Goal: Task Accomplishment & Management: Use online tool/utility

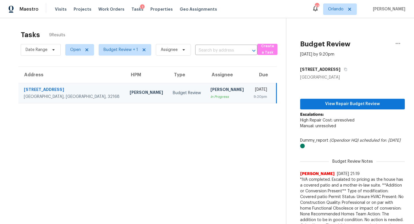
scroll to position [18, 0]
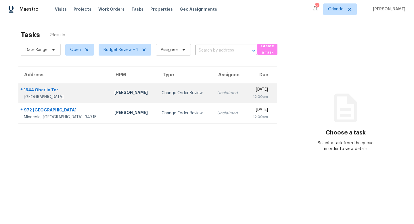
click at [162, 90] on div "Change Order Review" at bounding box center [185, 93] width 46 height 6
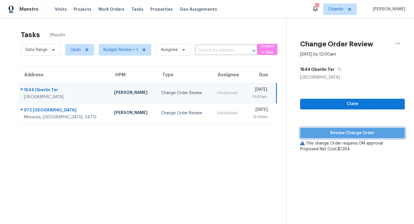
click at [353, 133] on span "Review Change Order" at bounding box center [352, 132] width 95 height 7
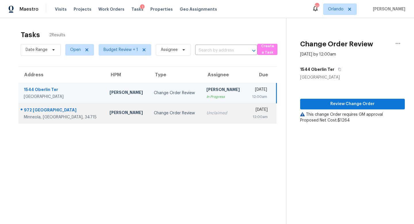
click at [169, 113] on div "Change Order Review" at bounding box center [175, 113] width 43 height 6
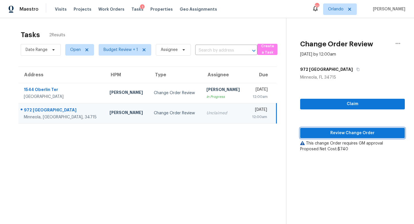
click at [349, 134] on span "Review Change Order" at bounding box center [352, 132] width 95 height 7
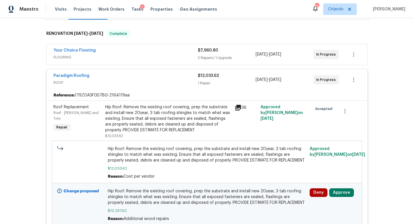
scroll to position [123, 0]
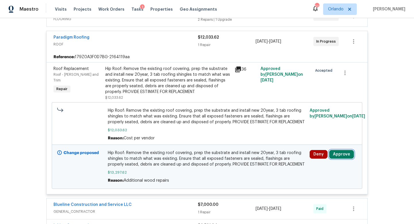
click at [341, 155] on button "Approve" at bounding box center [341, 154] width 25 height 9
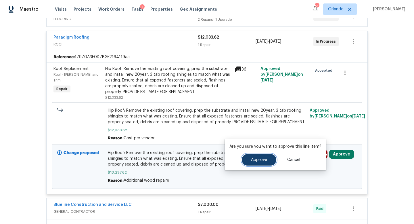
click at [257, 160] on span "Approve" at bounding box center [259, 160] width 16 height 4
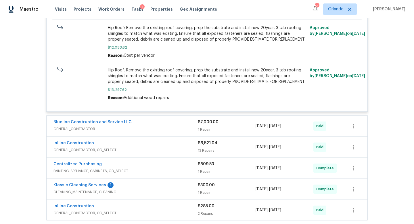
scroll to position [206, 0]
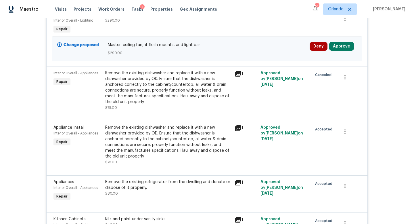
scroll to position [238, 0]
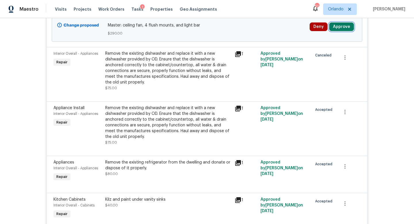
click at [341, 24] on button "Approve" at bounding box center [341, 26] width 25 height 9
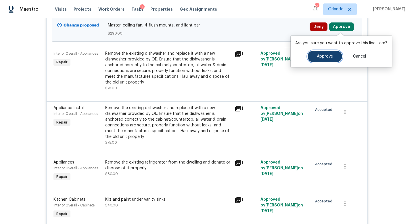
click at [322, 53] on button "Approve" at bounding box center [325, 57] width 35 height 12
